Goal: Information Seeking & Learning: Learn about a topic

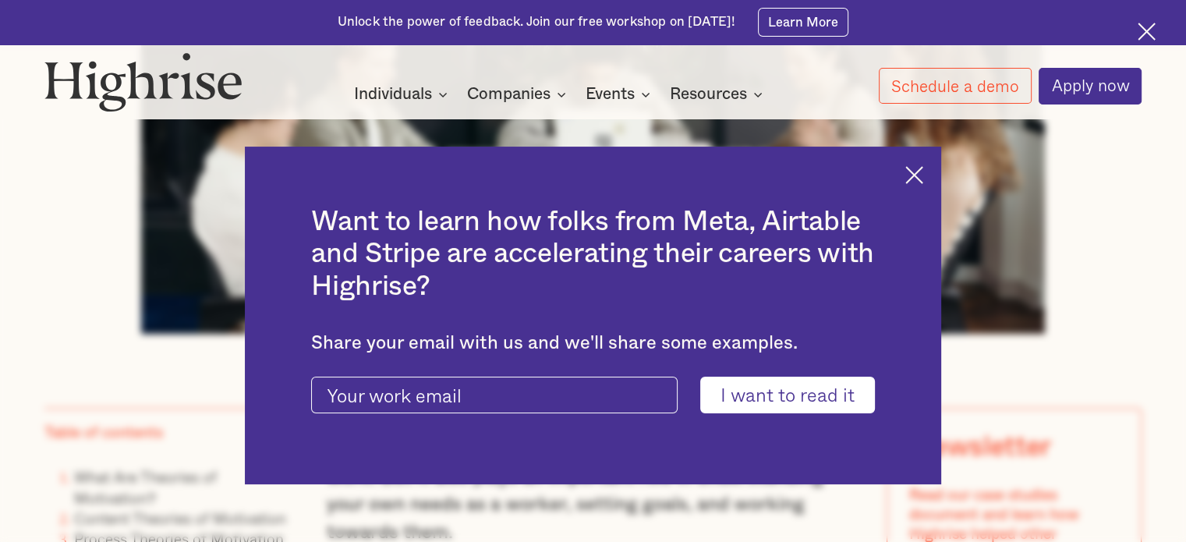
scroll to position [936, 0]
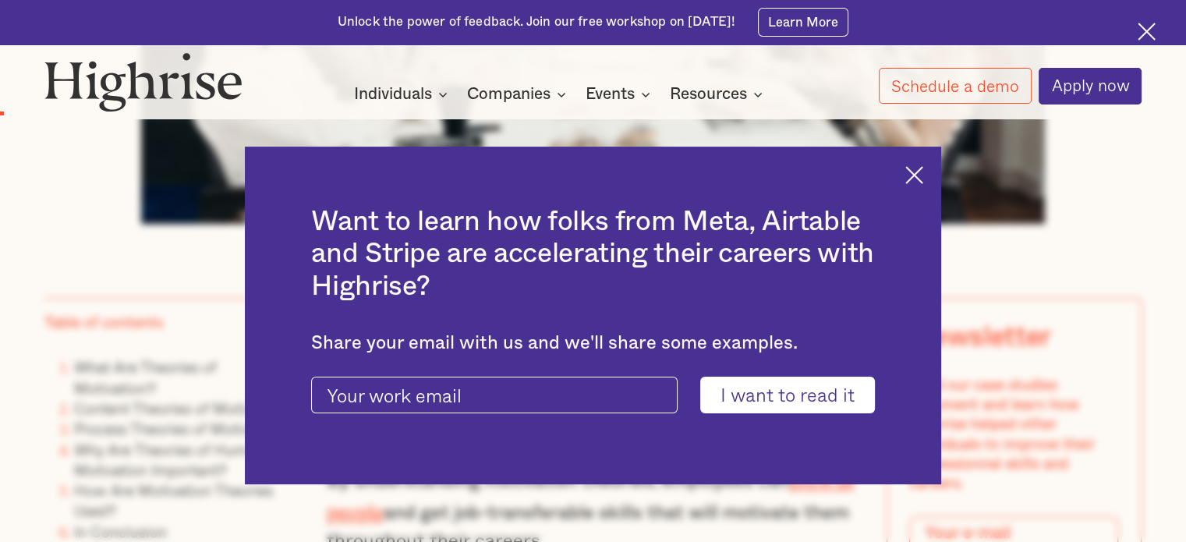
click at [924, 179] on img at bounding box center [915, 175] width 18 height 18
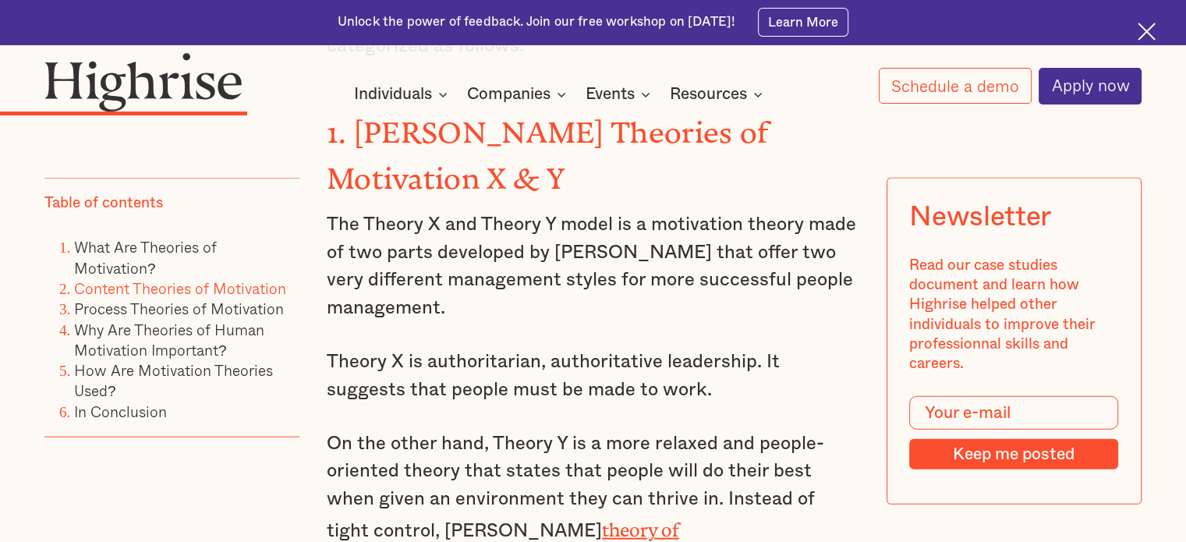
scroll to position [3432, 0]
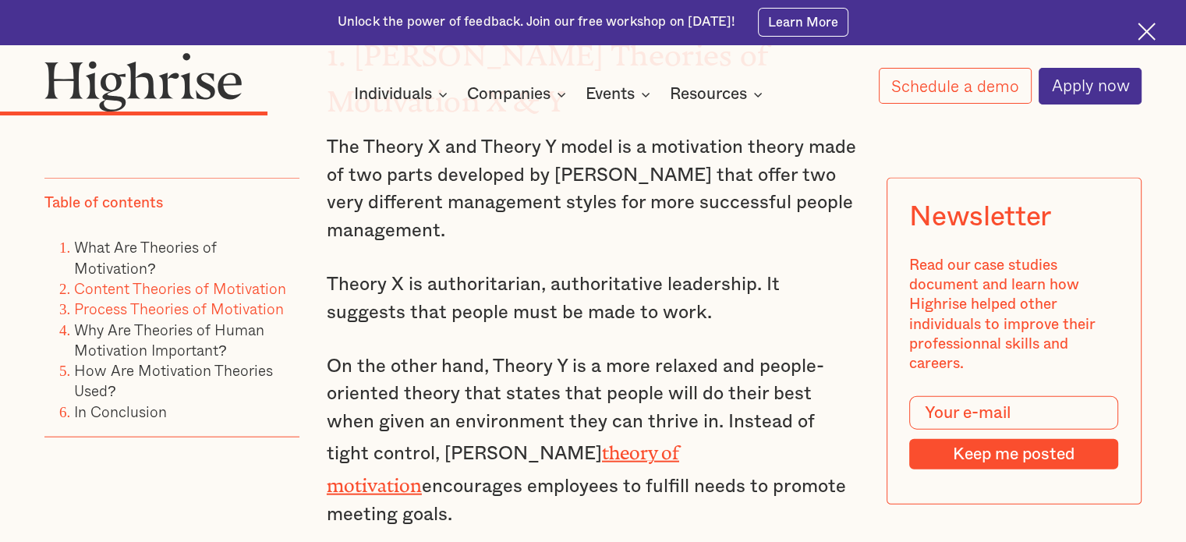
click at [131, 314] on link "Process Theories of Motivation" at bounding box center [179, 308] width 210 height 23
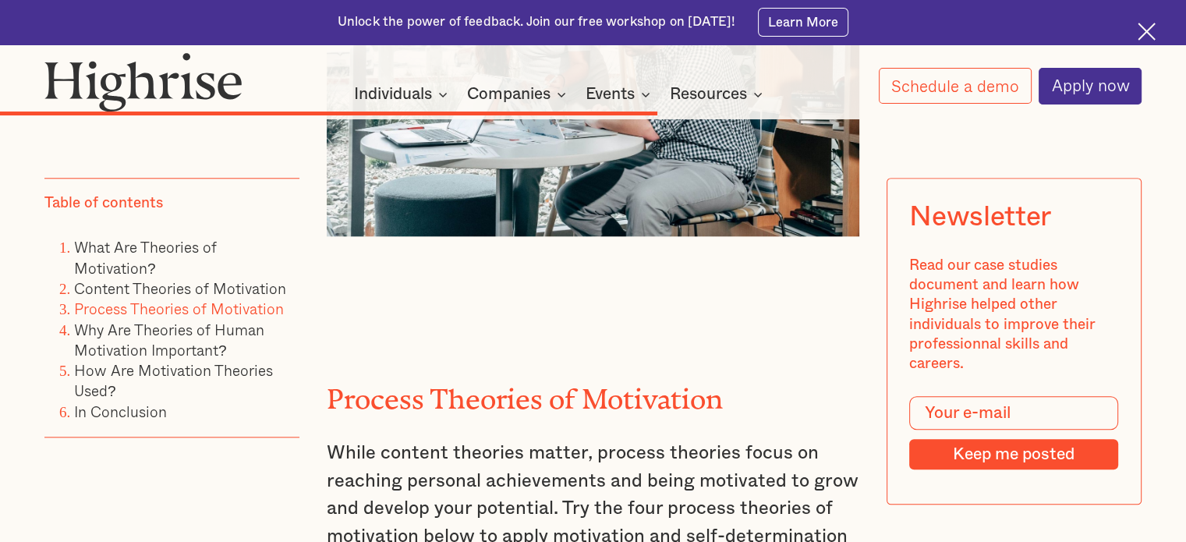
scroll to position [7173, 0]
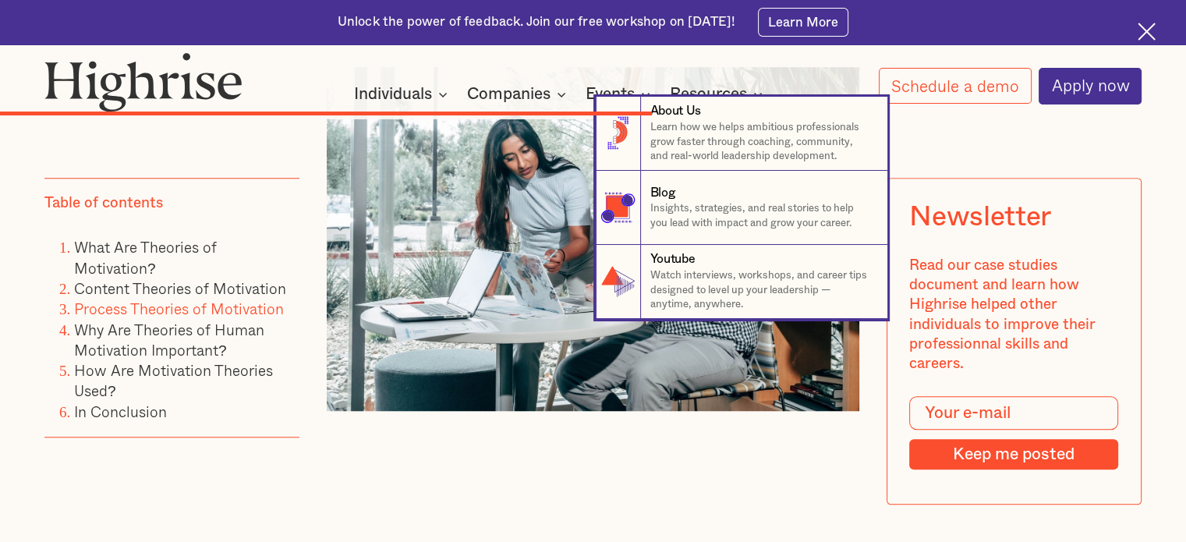
click at [125, 289] on nav "8 About Us Learn how we helps ambitious professionals grow faster through coach…" at bounding box center [593, 208] width 1186 height 222
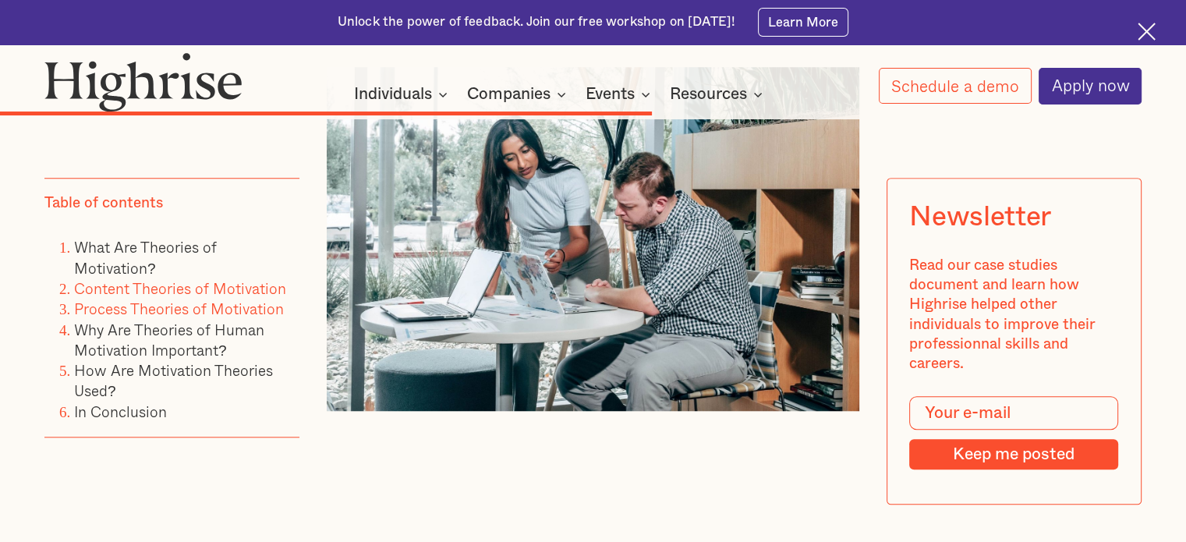
click at [168, 286] on link "Content Theories of Motivation" at bounding box center [180, 288] width 212 height 23
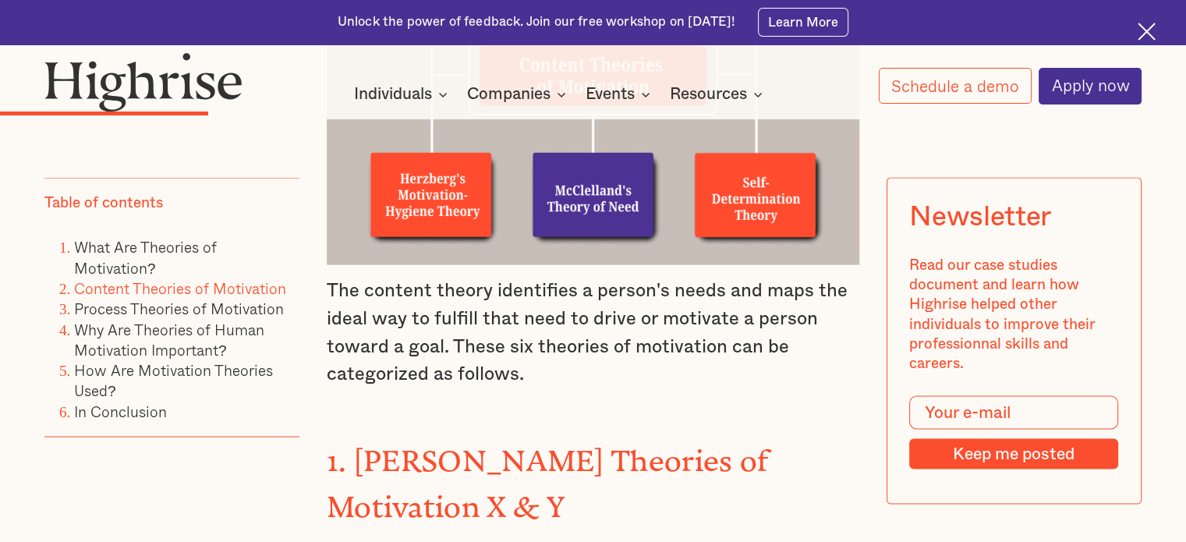
scroll to position [3111, 0]
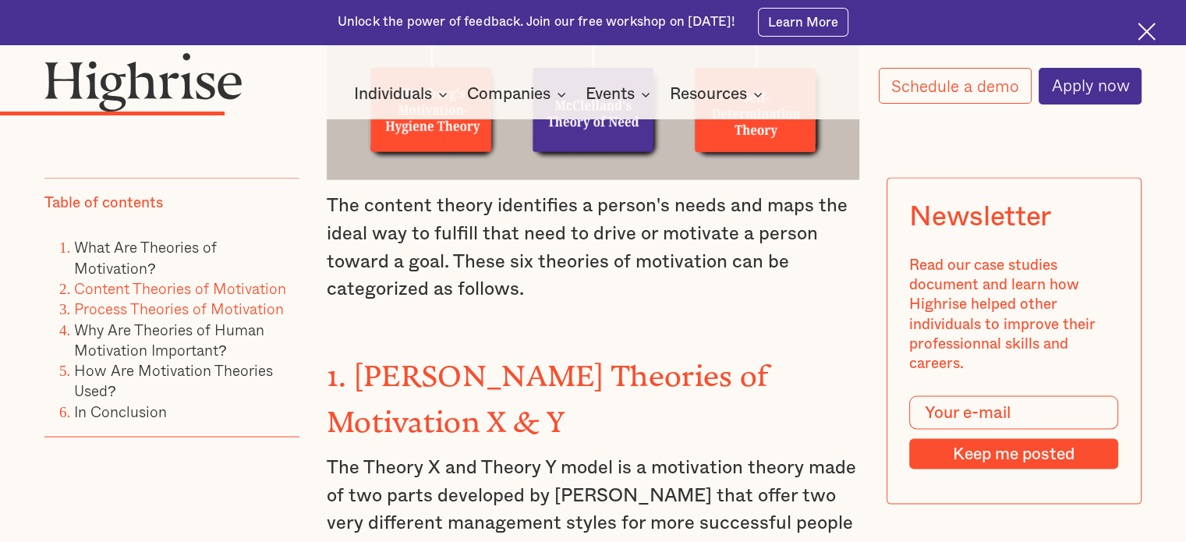
click at [193, 311] on link "Process Theories of Motivation" at bounding box center [179, 308] width 210 height 23
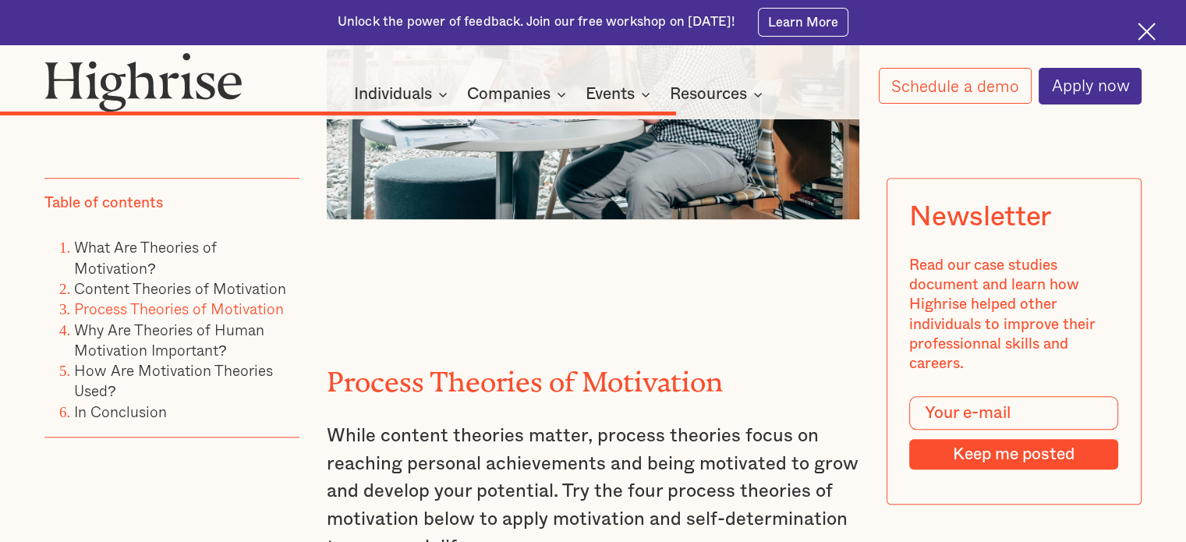
scroll to position [7363, 0]
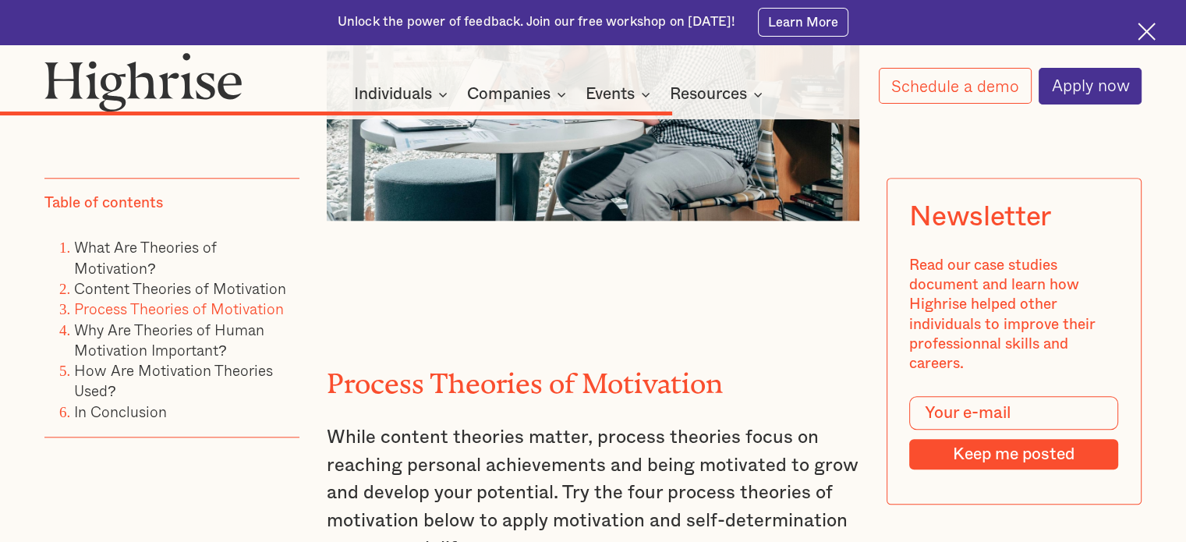
scroll to position [2721, 0]
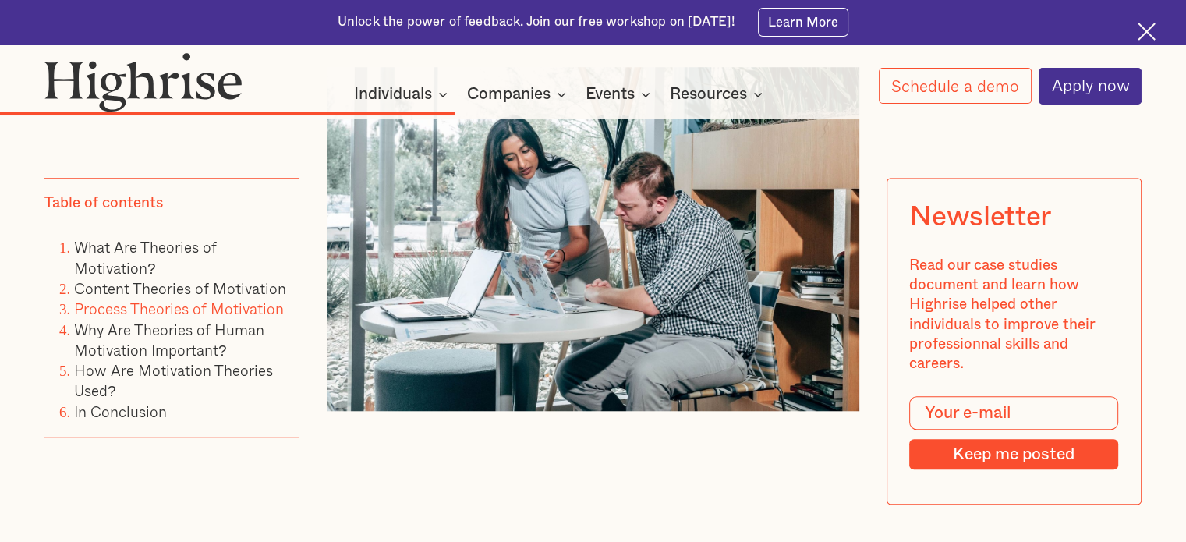
scroll to position [3432, 0]
